Goal: Task Accomplishment & Management: Complete application form

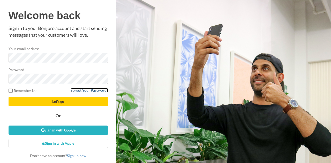
click at [84, 91] on link "Forgot Your Password?" at bounding box center [89, 90] width 37 height 4
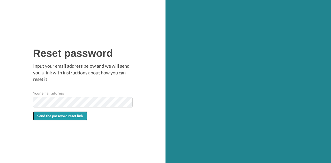
click at [74, 116] on span "Send the password reset link" at bounding box center [60, 116] width 46 height 4
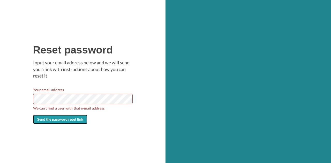
click at [59, 121] on span "Send the password reset link" at bounding box center [60, 119] width 46 height 4
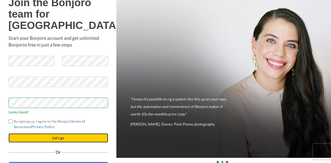
click at [49, 143] on button "Let's go" at bounding box center [58, 137] width 99 height 9
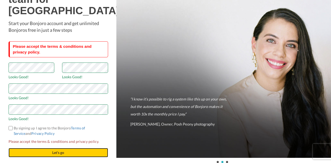
click at [43, 157] on button "Let's go" at bounding box center [58, 152] width 99 height 9
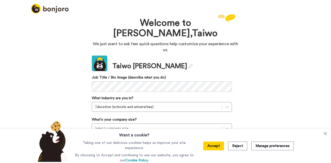
click at [302, 86] on div "Welcome to Bonjoro, Taiwo We just want to ask few quick questions help customiz…" at bounding box center [165, 88] width 331 height 150
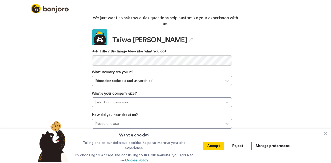
scroll to position [36, 0]
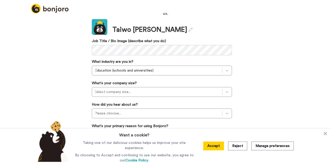
click at [268, 95] on div "Welcome to Bonjoro, Taiwo We just want to ask few quick questions help customiz…" at bounding box center [165, 88] width 331 height 150
click at [222, 146] on button "Accept" at bounding box center [213, 146] width 21 height 9
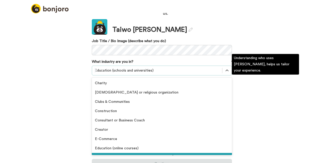
click at [144, 67] on div at bounding box center [157, 70] width 125 height 6
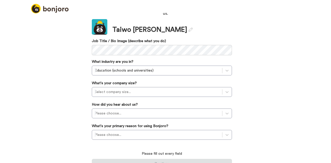
click at [265, 24] on div "Welcome to Bonjoro, Taiwo We just want to ask few quick questions help customiz…" at bounding box center [165, 88] width 331 height 150
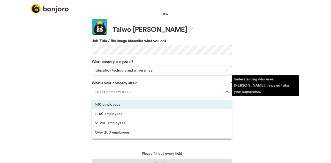
click at [130, 89] on div at bounding box center [157, 92] width 125 height 6
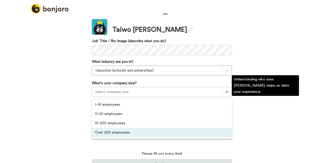
click at [117, 128] on div "Over 200 employees" at bounding box center [162, 132] width 140 height 9
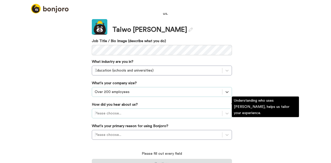
scroll to position [65, 0]
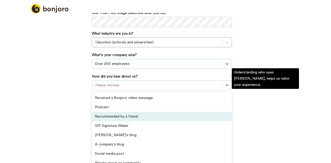
click at [184, 90] on div "option Recommended by a friend focused, 3 of 20. 20 results available. Use Up a…" at bounding box center [162, 85] width 140 height 10
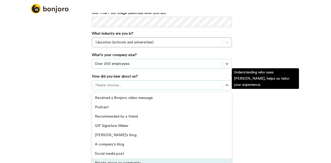
click at [123, 158] on div "Private group or community" at bounding box center [162, 162] width 140 height 9
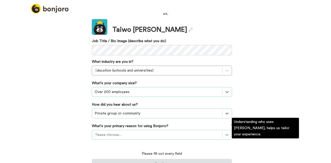
scroll to position [66, 0]
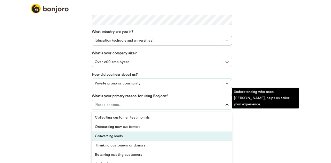
click at [225, 110] on div "option Converting leads focused, 3 of 6. 6 results available. Use Up and Down t…" at bounding box center [162, 105] width 140 height 10
click at [122, 131] on div "Converting leads" at bounding box center [162, 135] width 140 height 9
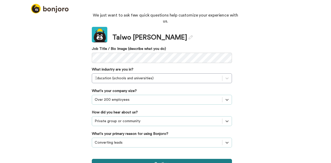
click at [159, 159] on button "Continue" at bounding box center [162, 164] width 140 height 10
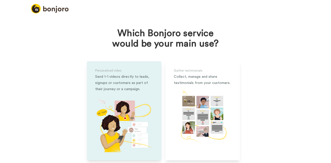
click at [125, 104] on img at bounding box center [124, 123] width 58 height 58
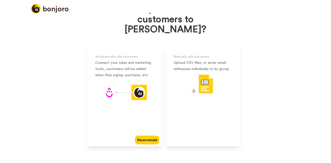
scroll to position [32, 0]
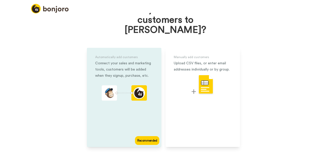
click at [142, 124] on div "Automatically add customers Connect your sales and marketing tools, customers w…" at bounding box center [124, 97] width 74 height 99
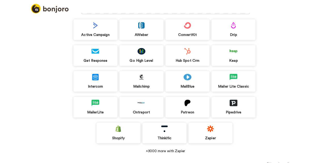
scroll to position [57, 0]
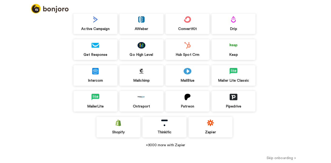
click at [285, 158] on button "Skip onboarding >" at bounding box center [280, 157] width 99 height 5
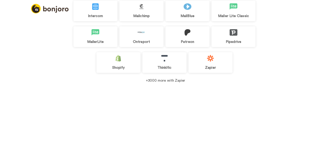
scroll to position [49, 0]
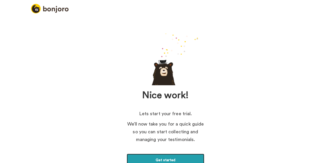
click at [190, 159] on link "Get started" at bounding box center [165, 160] width 77 height 13
